Goal: Information Seeking & Learning: Find specific fact

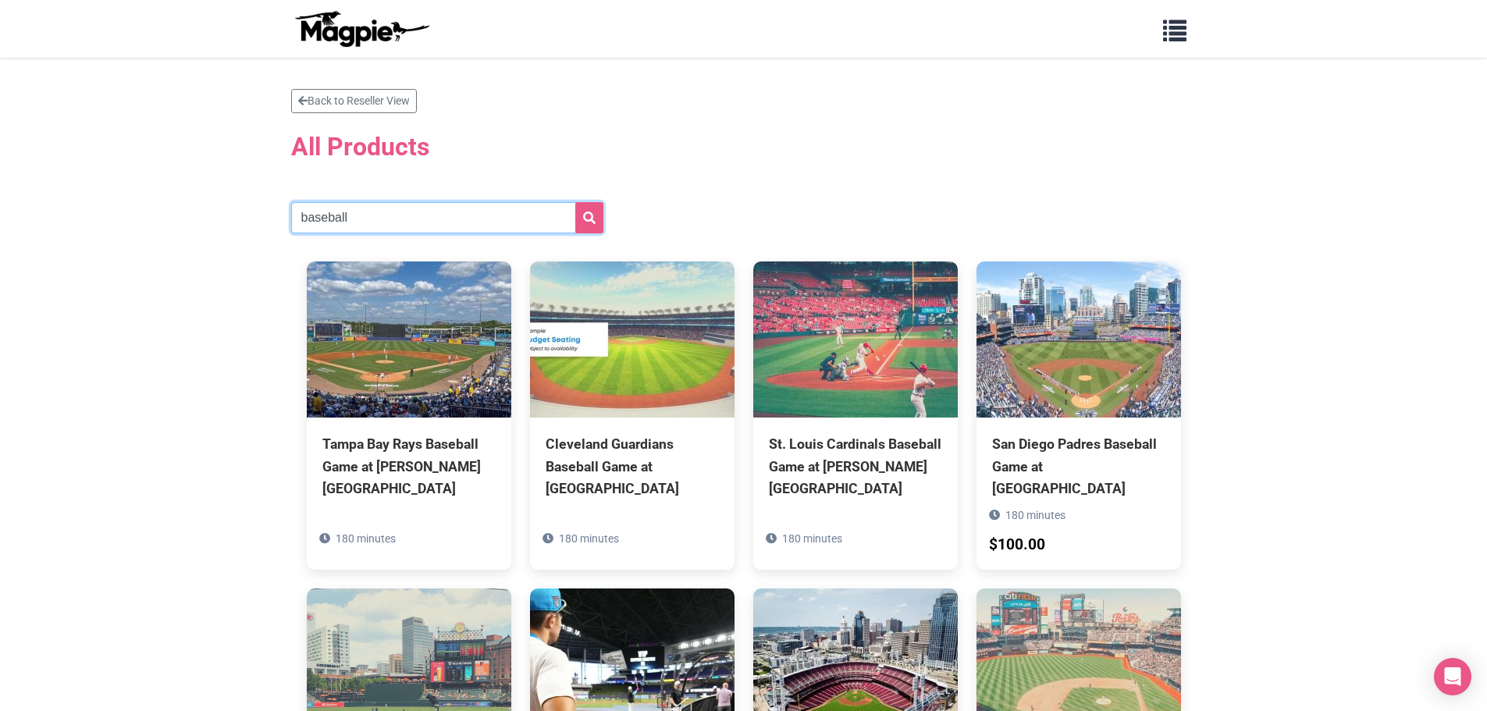
drag, startPoint x: 372, startPoint y: 219, endPoint x: 89, endPoint y: 277, distance: 289.1
type input "rangers"
click at [589, 212] on icon "submit" at bounding box center [589, 218] width 12 height 12
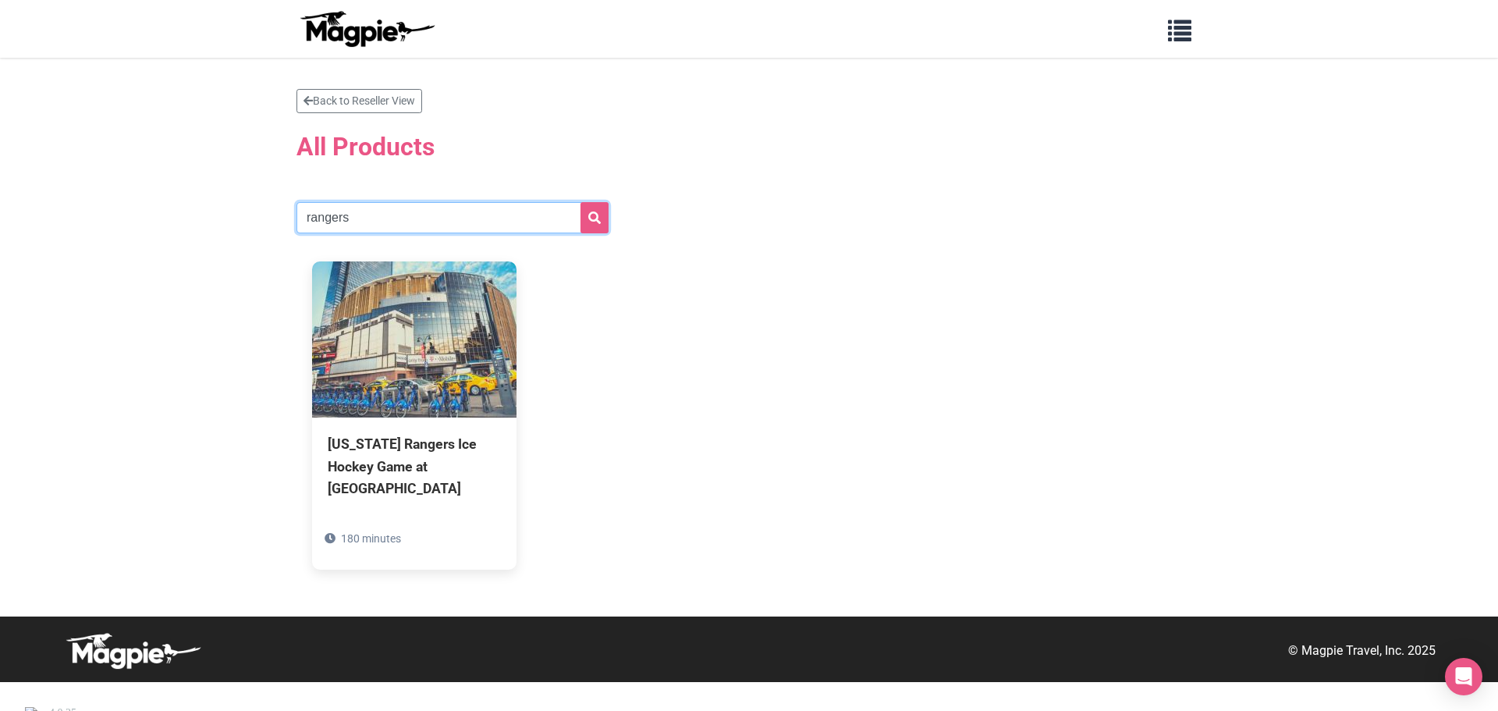
drag, startPoint x: 465, startPoint y: 215, endPoint x: 143, endPoint y: 268, distance: 326.5
click at [148, 265] on section "Back to Reseller View All Products rangers New York Rangers Ice Hockey Game at …" at bounding box center [749, 337] width 1498 height 559
type input "[US_STATE]"
click at [581, 222] on button "submit" at bounding box center [595, 217] width 28 height 31
